Goal: Task Accomplishment & Management: Use online tool/utility

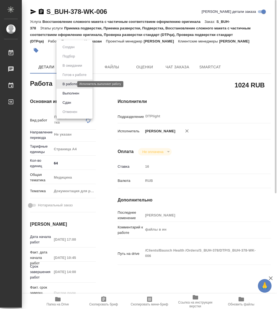
click at [66, 86] on body "🙏 .cls-1 fill:#fff; AWATERA Работы 0 Чаты График Выйти S_BUH-378-WK-006 Кратко …" at bounding box center [138, 154] width 277 height 309
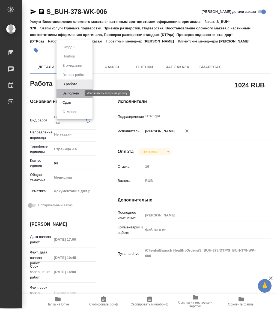
click at [69, 92] on button "Выполнен" at bounding box center [71, 94] width 20 height 6
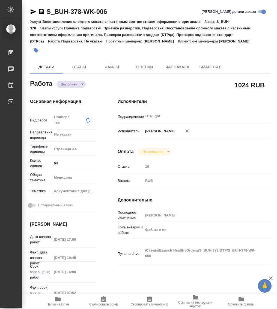
type textarea "x"
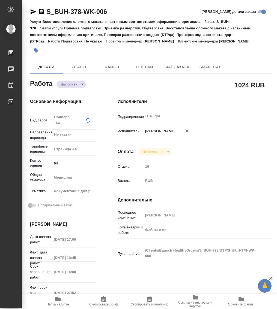
type textarea "x"
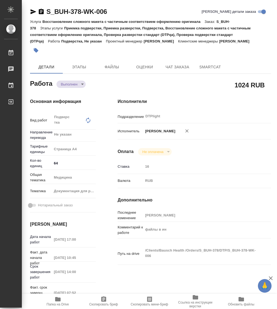
type textarea "x"
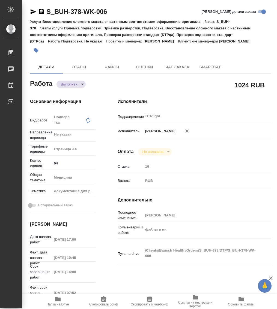
type textarea "x"
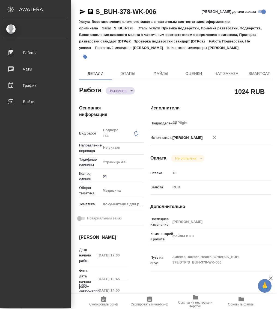
type textarea "x"
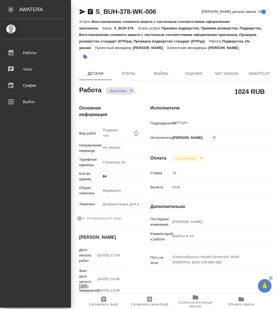
type textarea "x"
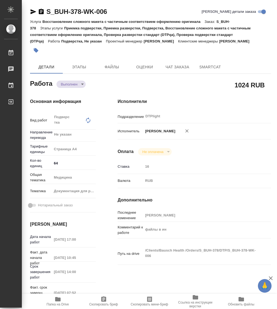
type textarea "x"
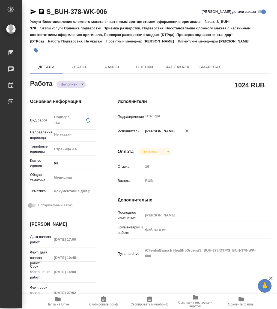
type textarea "x"
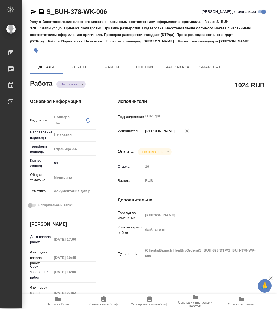
type textarea "x"
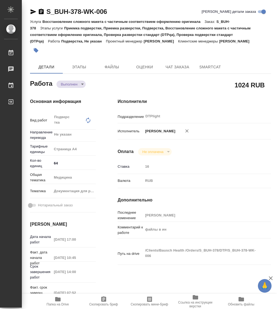
type textarea "x"
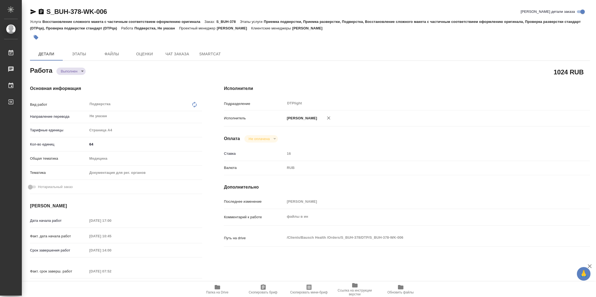
type textarea "x"
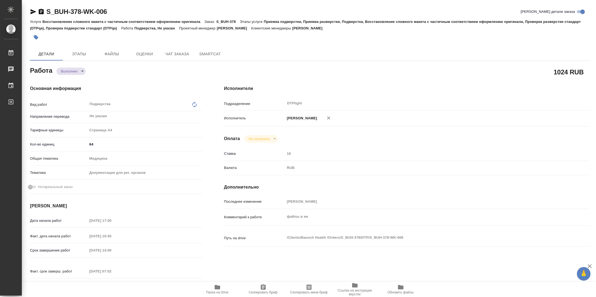
type textarea "x"
